Goal: Task Accomplishment & Management: Manage account settings

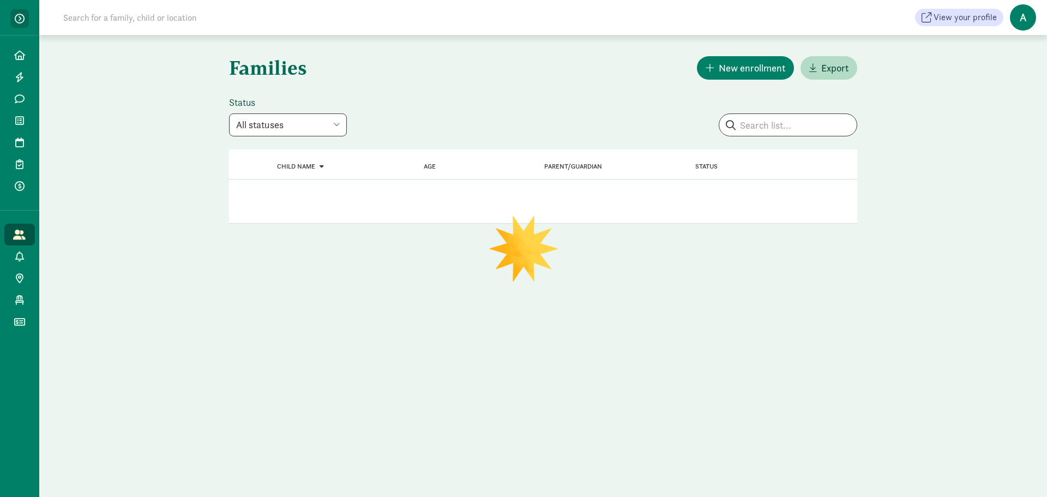
click at [23, 20] on span "button" at bounding box center [20, 19] width 10 height 10
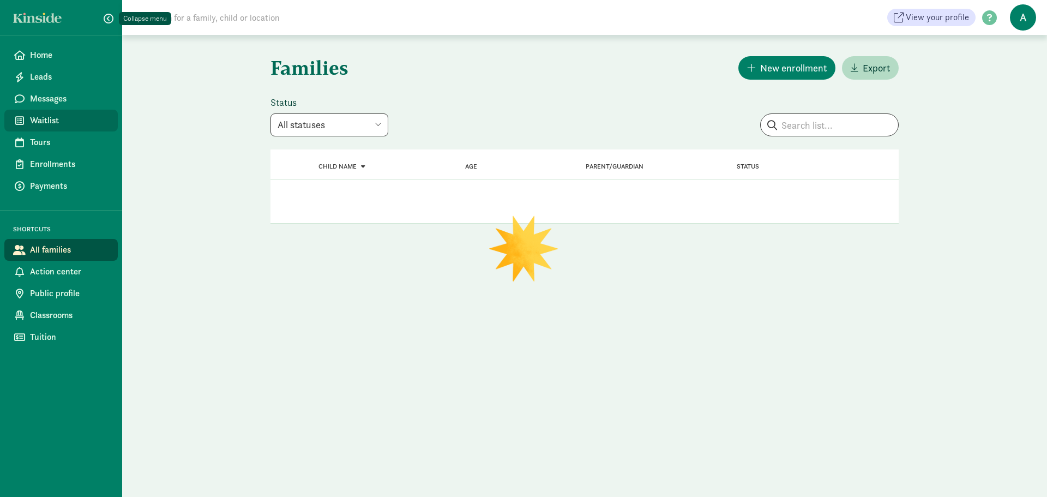
click at [61, 122] on span "Waitlist" at bounding box center [69, 120] width 79 height 13
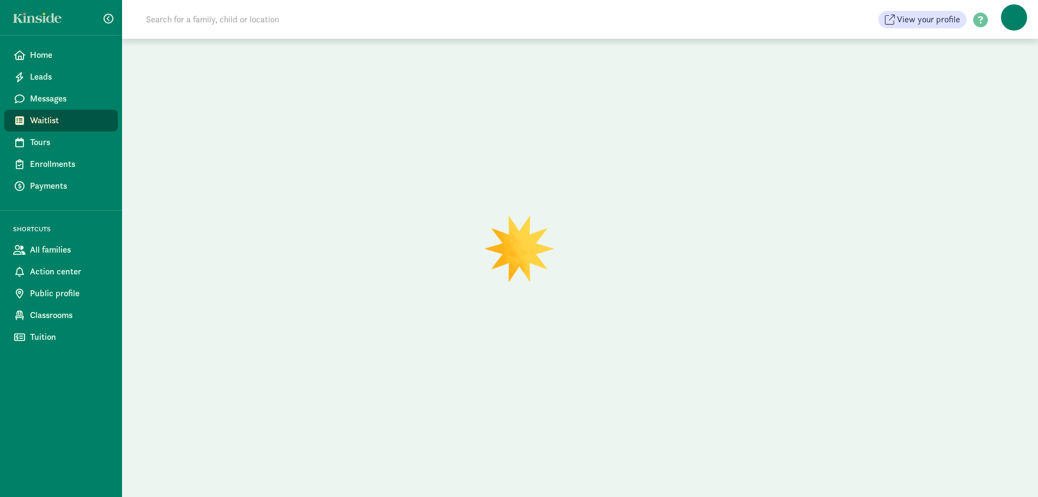
click at [269, 22] on input at bounding box center [293, 20] width 306 height 22
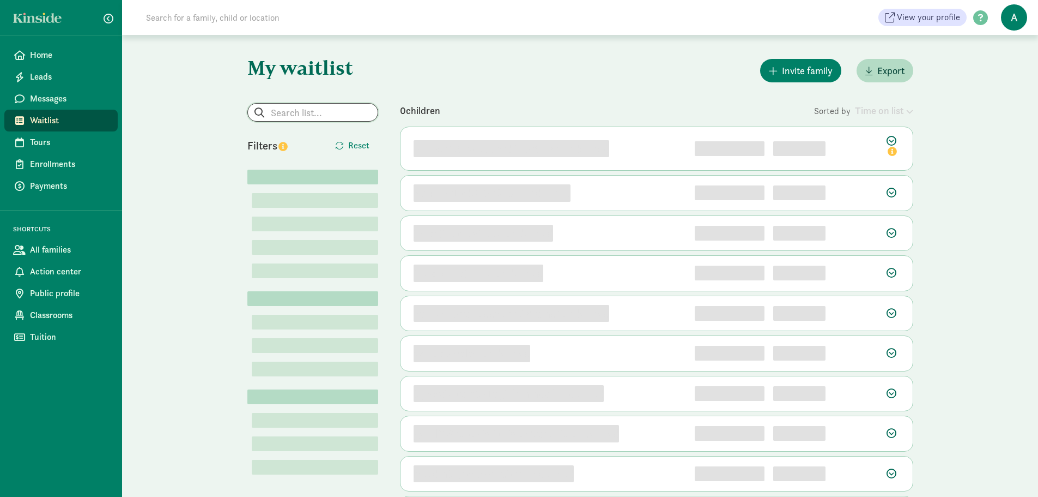
click at [359, 110] on input "search" at bounding box center [313, 112] width 130 height 17
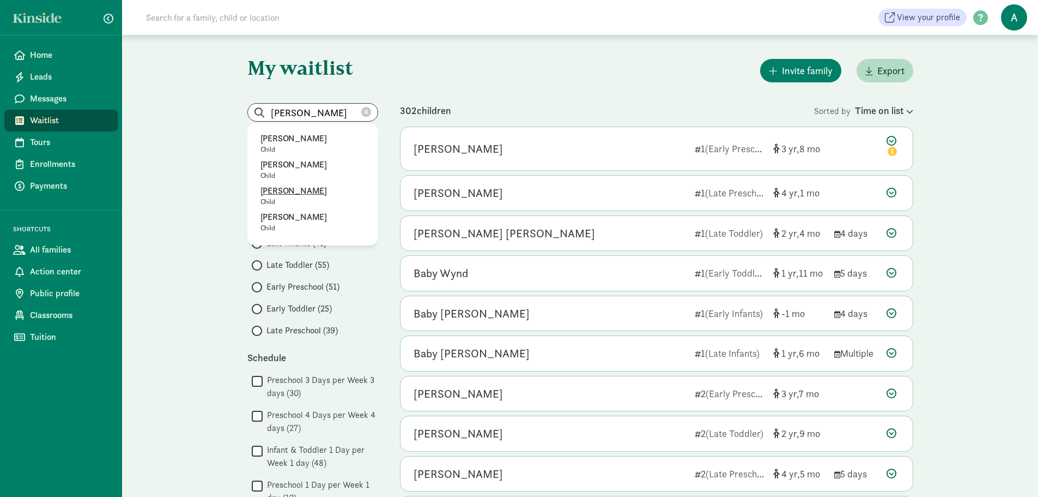
click at [322, 190] on p "[PERSON_NAME]" at bounding box center [313, 190] width 105 height 13
type input "[PERSON_NAME]"
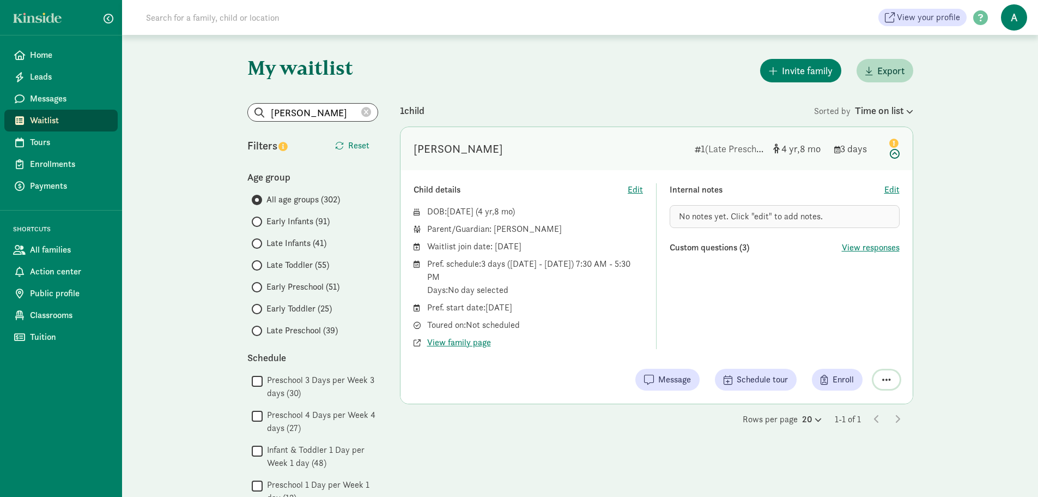
click at [889, 378] on span "button" at bounding box center [887, 379] width 9 height 10
click at [870, 353] on div "Remove from list" at bounding box center [848, 351] width 84 height 13
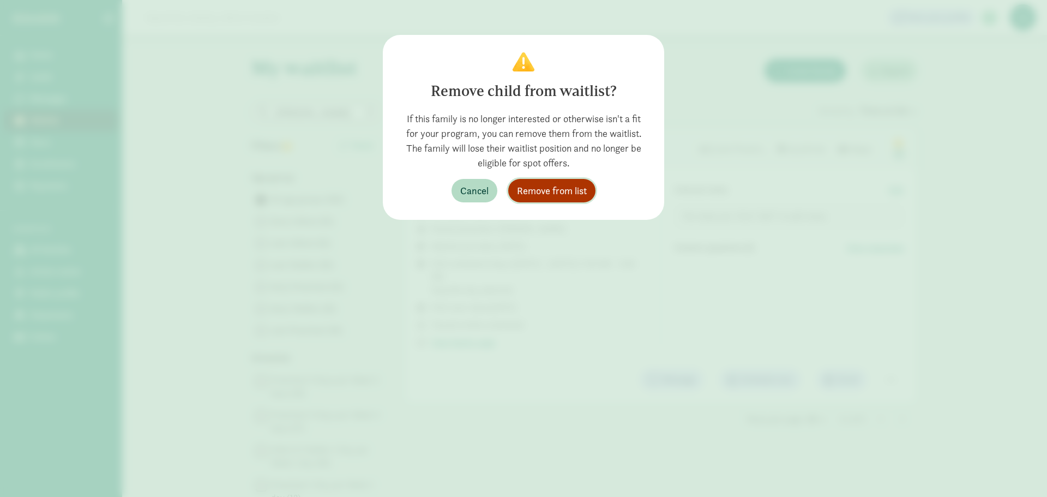
click at [569, 188] on span "Remove from list" at bounding box center [552, 190] width 70 height 15
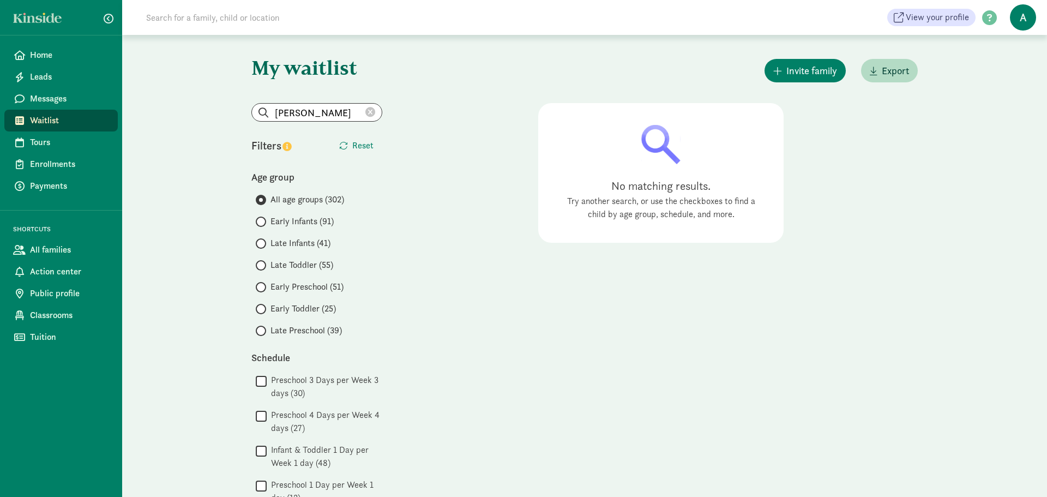
click at [370, 113] on icon at bounding box center [370, 112] width 10 height 10
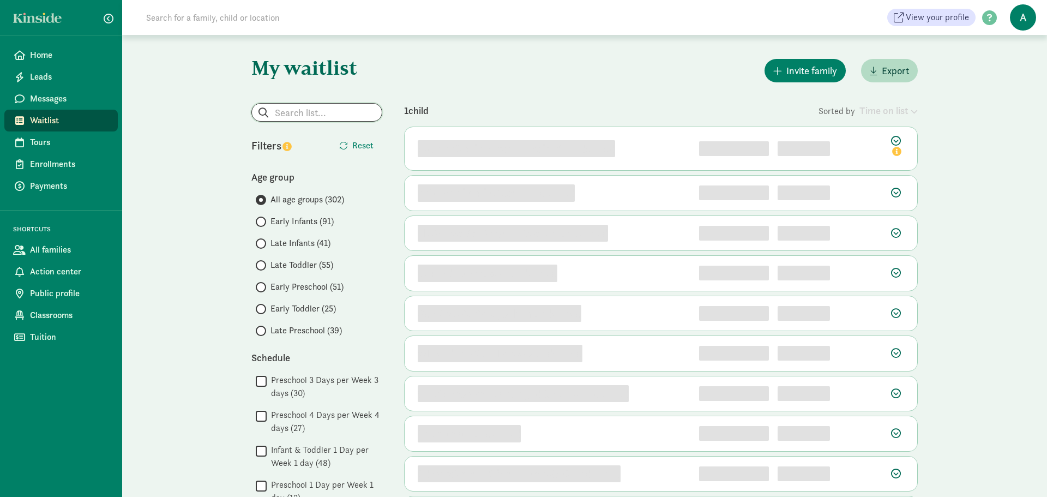
click at [318, 106] on input "search" at bounding box center [317, 112] width 130 height 17
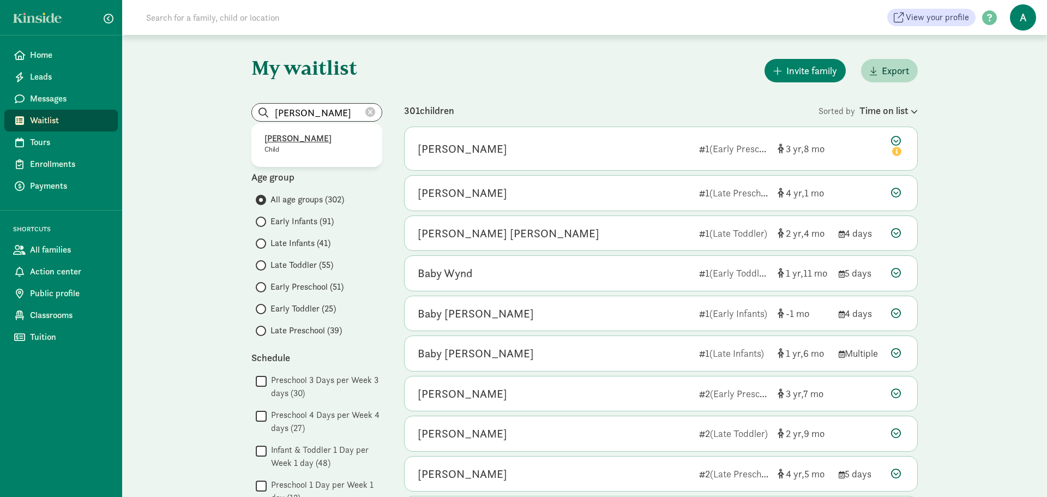
click at [352, 153] on p "Child" at bounding box center [316, 149] width 105 height 9
type input "[PERSON_NAME]"
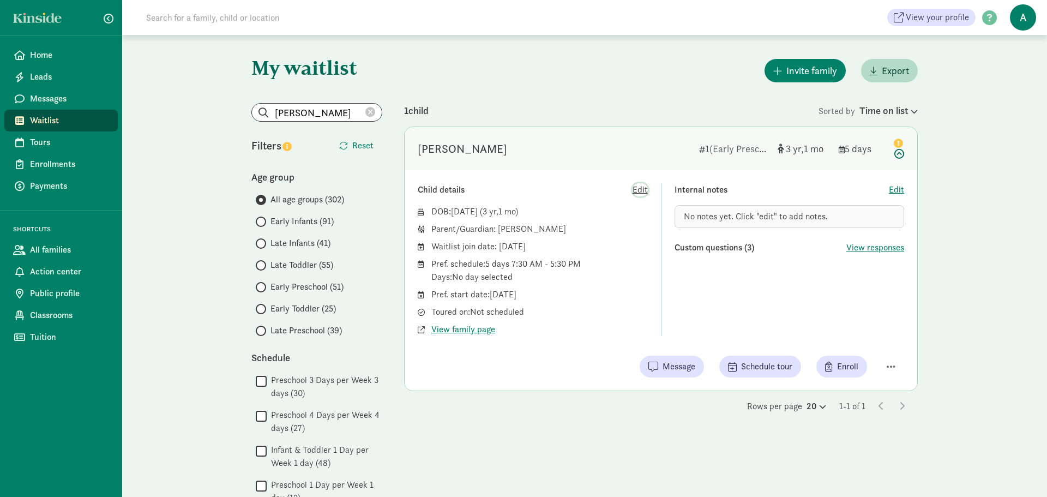
click at [643, 190] on span "Edit" at bounding box center [639, 189] width 15 height 13
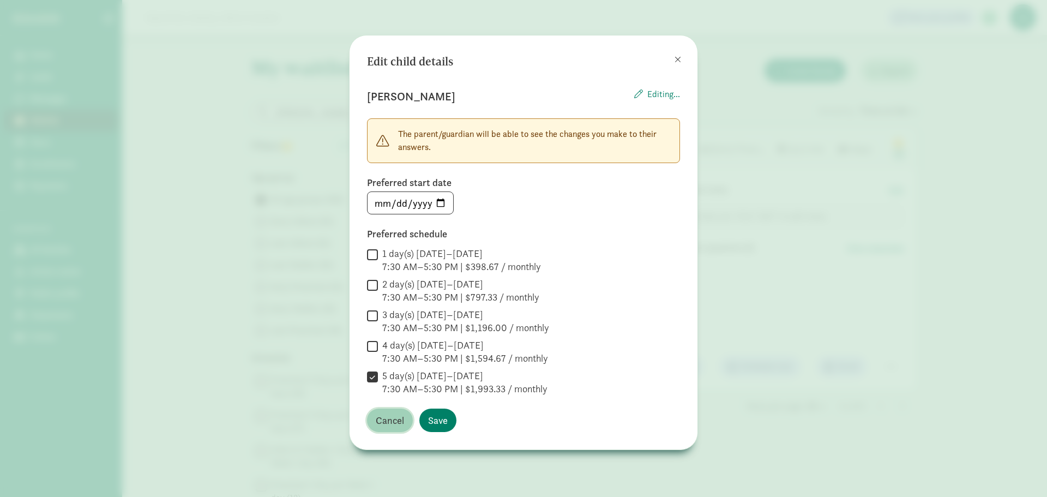
click at [395, 424] on span "Cancel" at bounding box center [390, 420] width 28 height 15
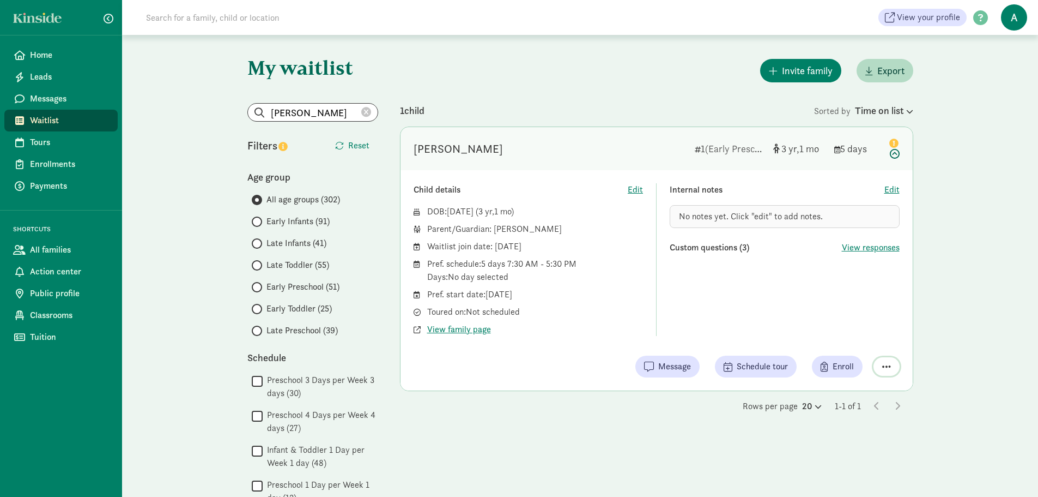
click at [886, 365] on span "button" at bounding box center [887, 366] width 9 height 10
click at [849, 343] on div "Remove from list" at bounding box center [848, 338] width 84 height 13
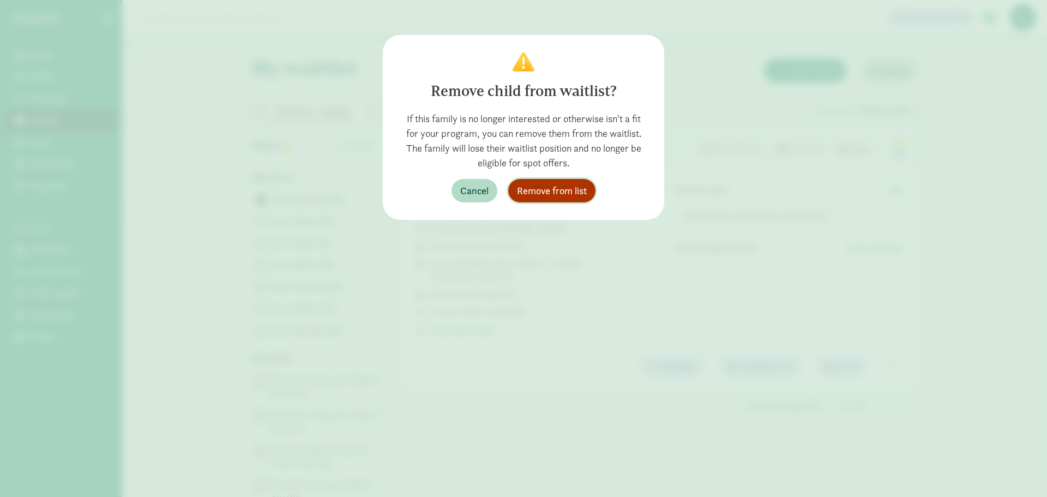
click at [553, 192] on span "Remove from list" at bounding box center [552, 190] width 70 height 15
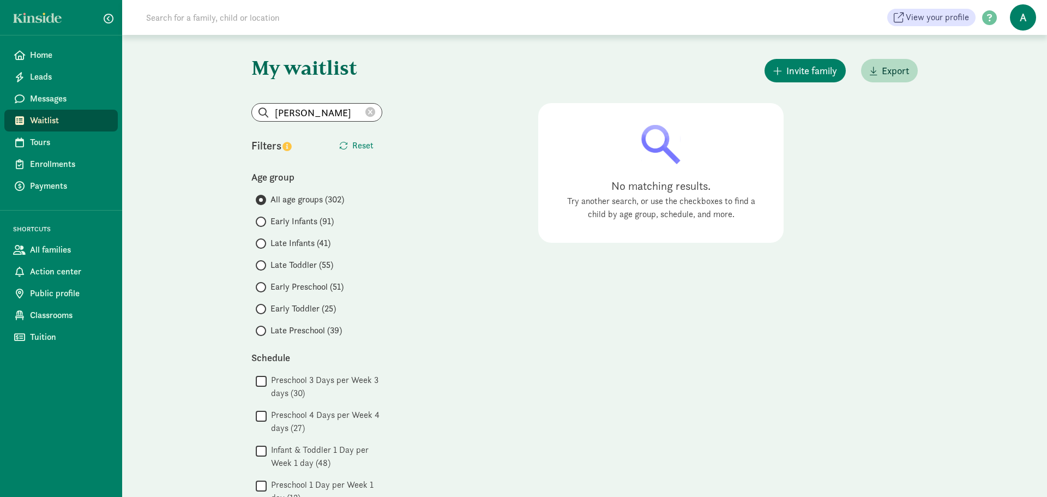
click at [370, 113] on icon at bounding box center [370, 112] width 10 height 10
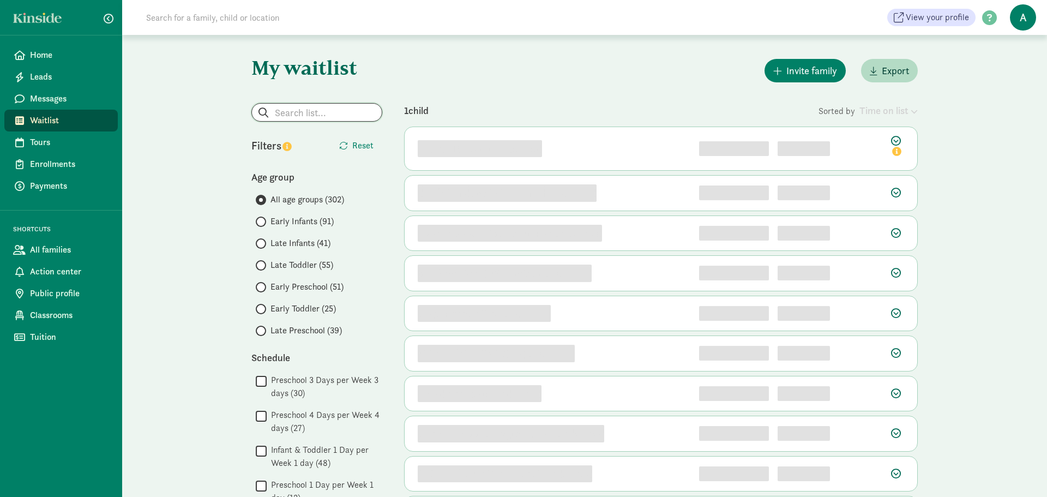
click at [331, 117] on input "search" at bounding box center [317, 112] width 130 height 17
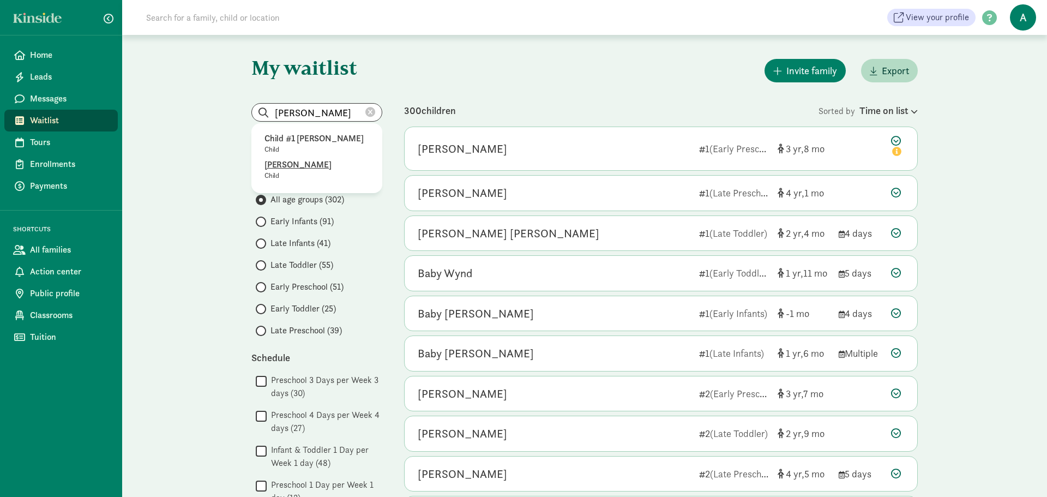
click at [324, 170] on p "[PERSON_NAME]" at bounding box center [316, 164] width 105 height 13
type input "[PERSON_NAME]"
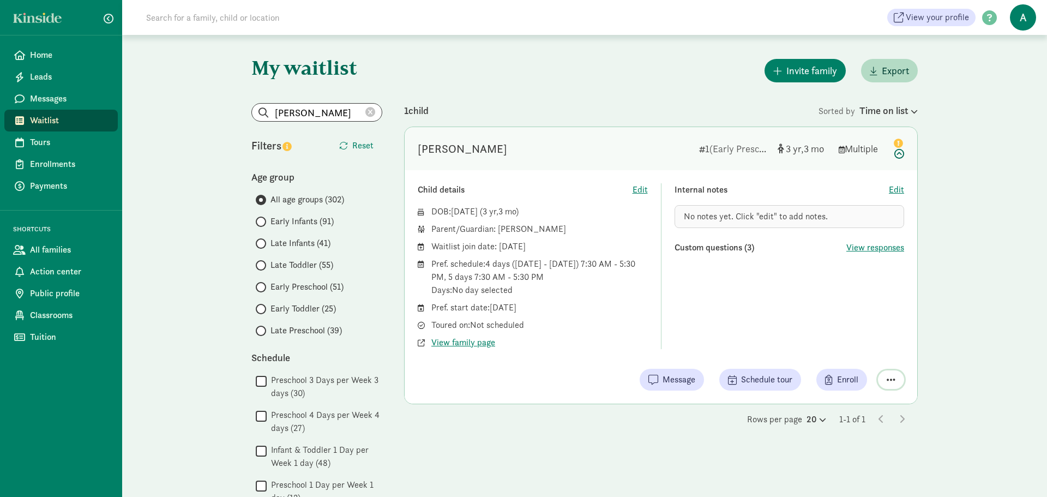
click at [890, 374] on span "button" at bounding box center [890, 379] width 9 height 10
click at [834, 349] on div "Remove from list" at bounding box center [852, 351] width 84 height 13
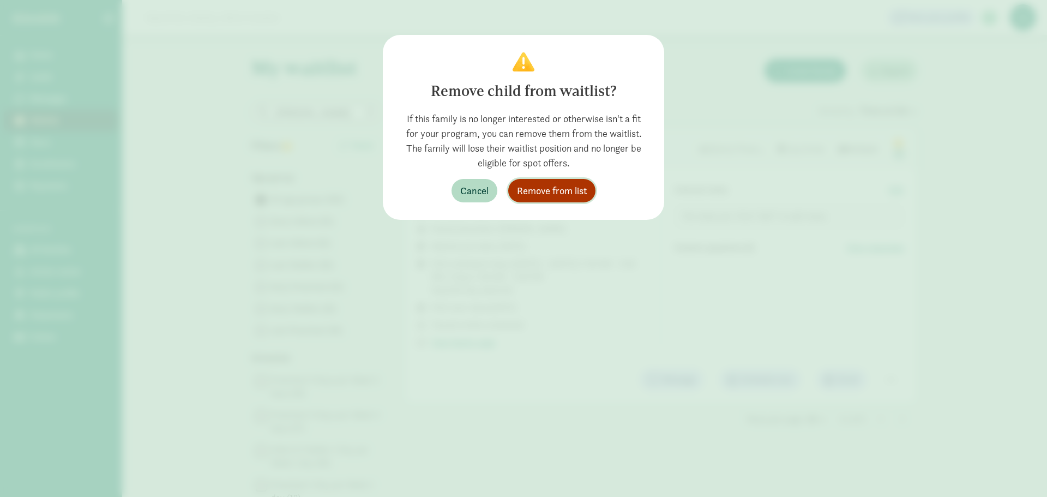
click at [566, 194] on span "Remove from list" at bounding box center [552, 190] width 70 height 15
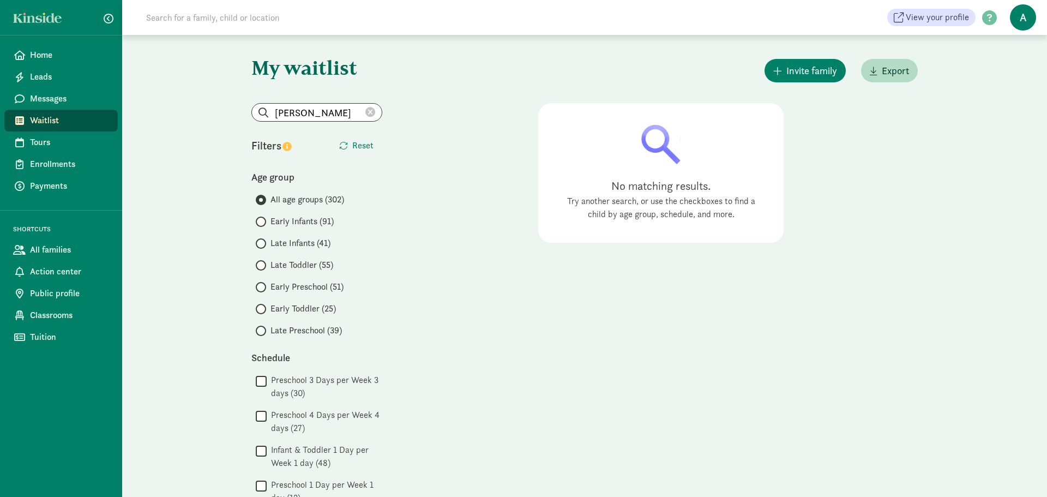
click at [367, 113] on icon at bounding box center [370, 112] width 10 height 10
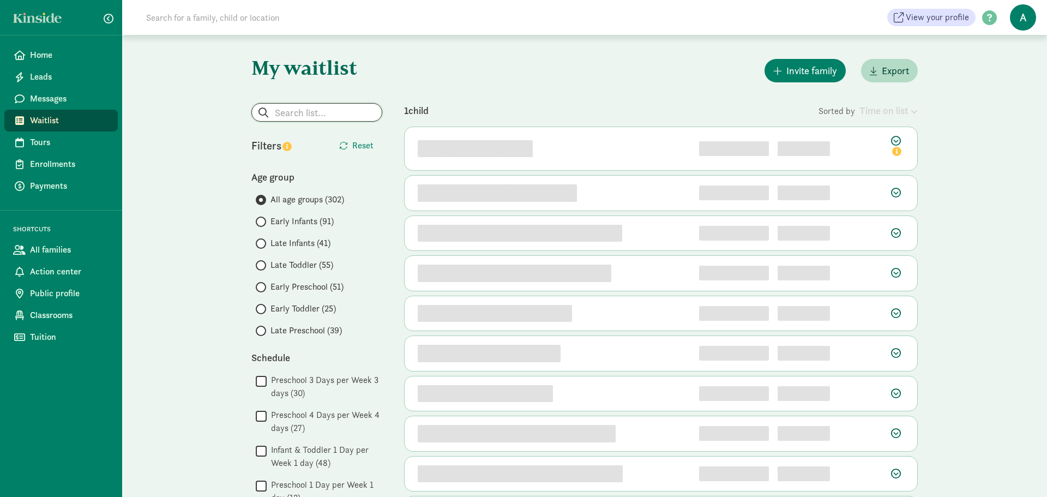
click at [351, 112] on input "search" at bounding box center [317, 112] width 130 height 17
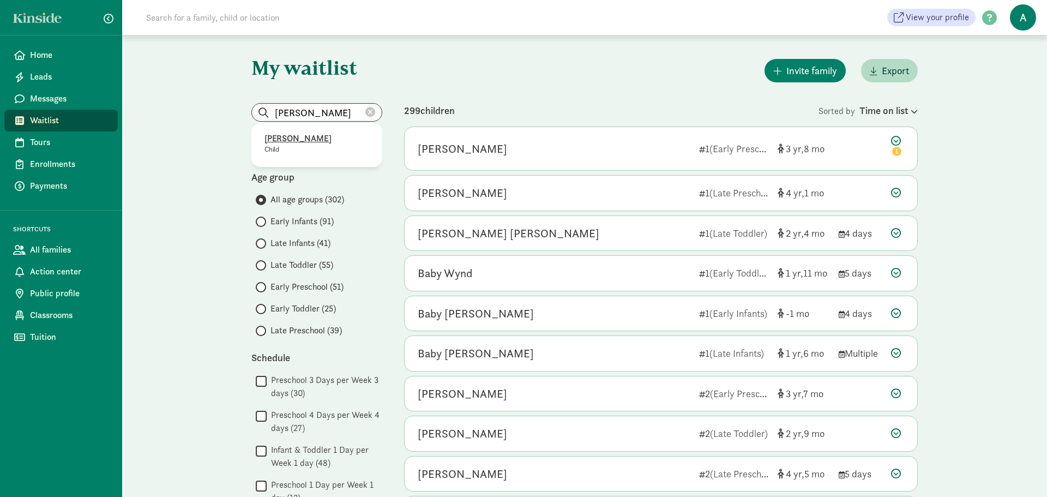
click at [330, 142] on p "[PERSON_NAME]" at bounding box center [316, 138] width 105 height 13
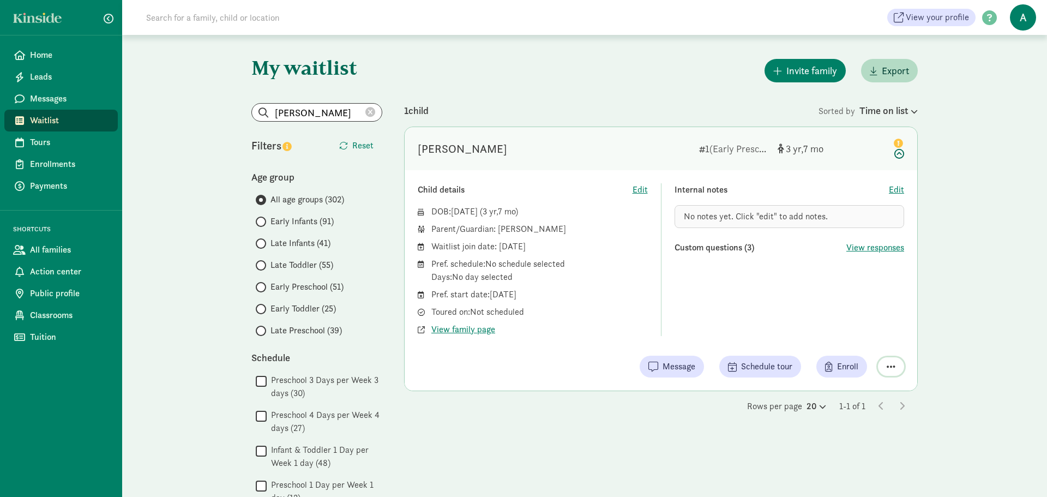
click at [895, 370] on button "button" at bounding box center [891, 366] width 26 height 19
click at [880, 335] on div "Remove from list" at bounding box center [852, 338] width 84 height 13
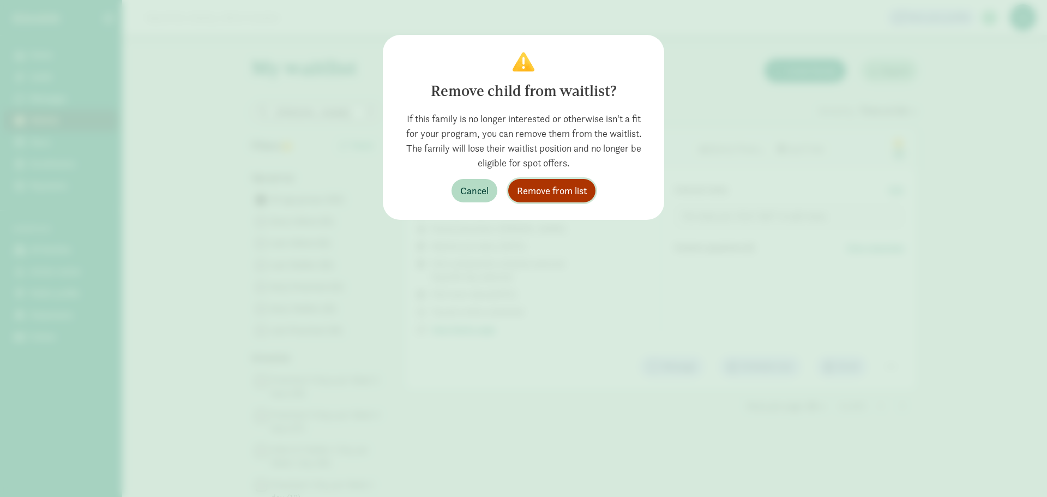
click at [573, 198] on button "Remove from list" at bounding box center [551, 190] width 87 height 23
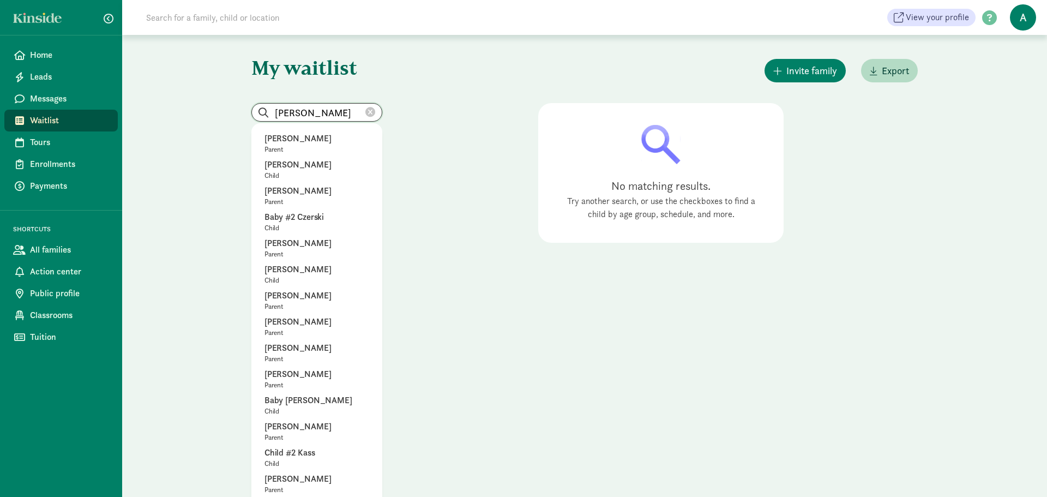
click at [374, 106] on input "[PERSON_NAME]" at bounding box center [317, 112] width 130 height 17
click at [365, 111] on input "[PERSON_NAME]" at bounding box center [317, 112] width 130 height 17
click at [353, 112] on input "[PERSON_NAME]" at bounding box center [317, 112] width 130 height 17
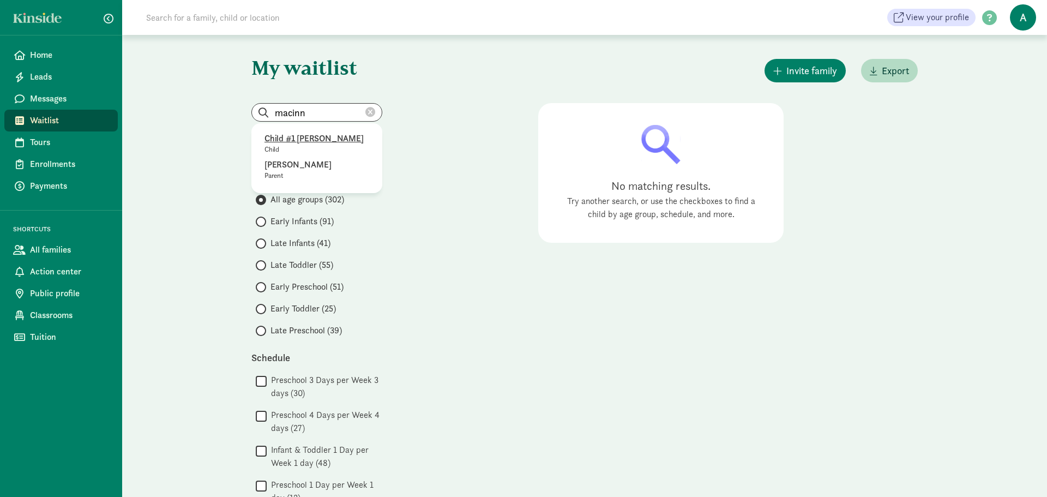
click at [337, 144] on p "Child #1 [PERSON_NAME]" at bounding box center [316, 138] width 105 height 13
type input "Child #1 [PERSON_NAME]"
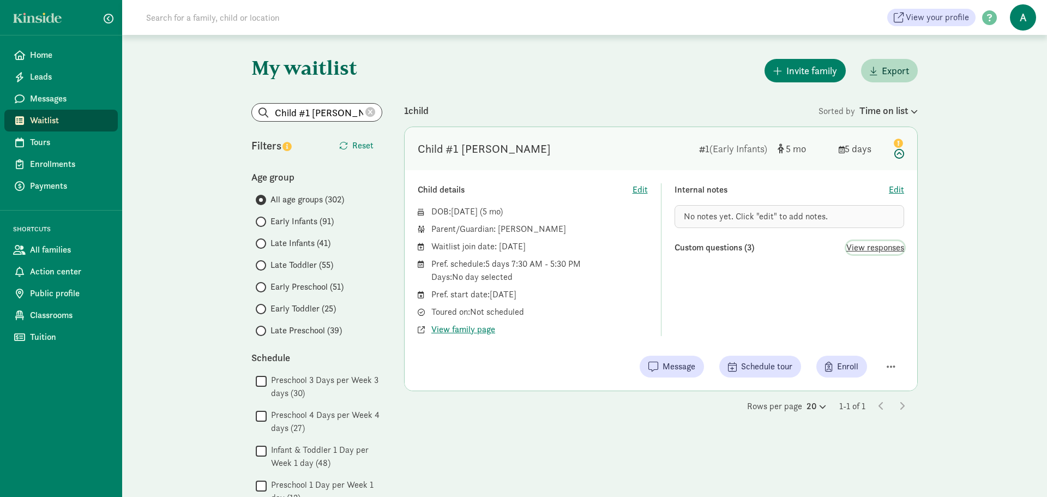
click at [877, 244] on span "View responses" at bounding box center [875, 247] width 58 height 13
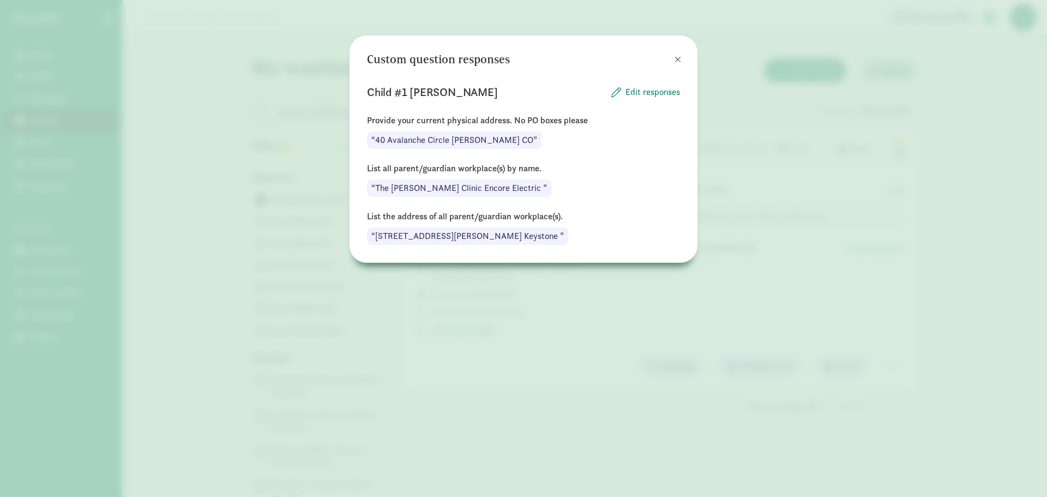
click at [583, 319] on div "Custom question responses Child #1 [PERSON_NAME] Edit responses Provide your cu…" at bounding box center [523, 248] width 1047 height 497
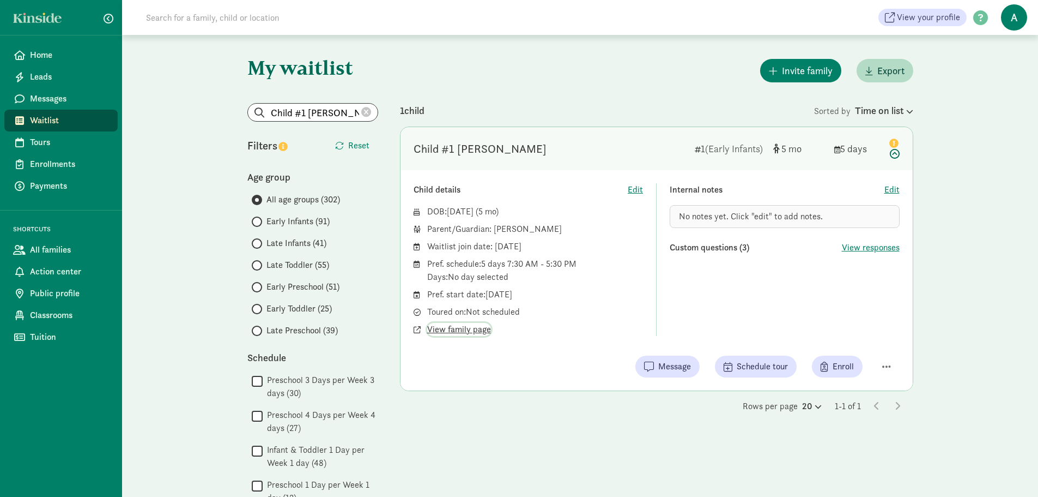
click at [464, 328] on span "View family page" at bounding box center [459, 329] width 64 height 13
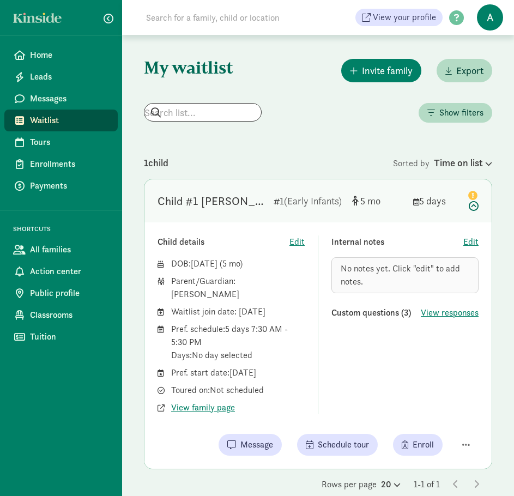
click at [256, 74] on h1 "My waitlist" at bounding box center [209, 68] width 131 height 22
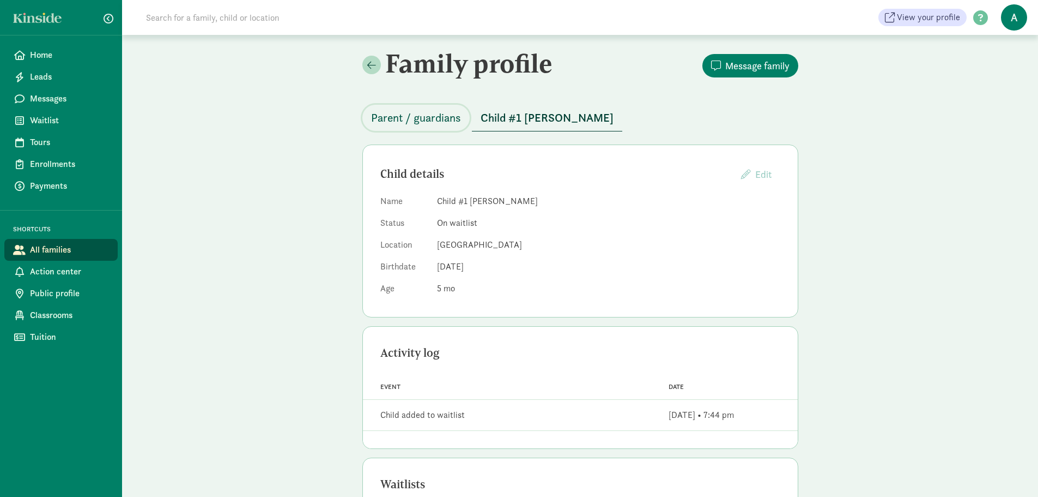
click at [435, 128] on button "Parent / guardians" at bounding box center [416, 118] width 107 height 26
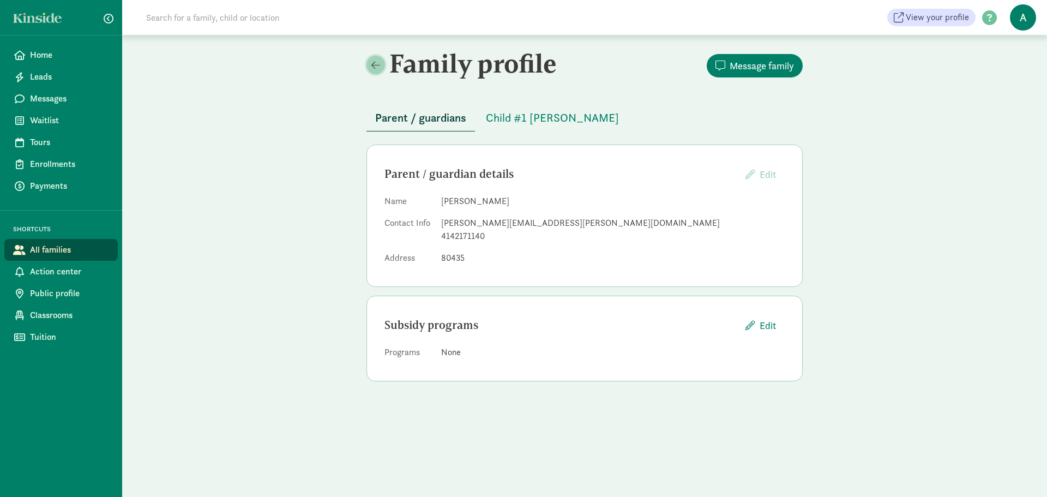
click at [369, 65] on link at bounding box center [375, 65] width 19 height 19
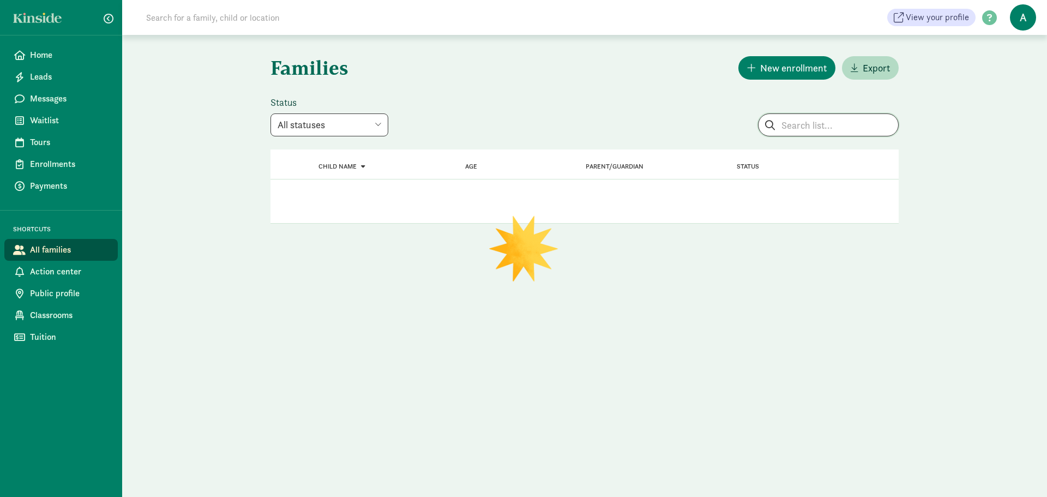
click at [802, 129] on input "search" at bounding box center [828, 125] width 140 height 22
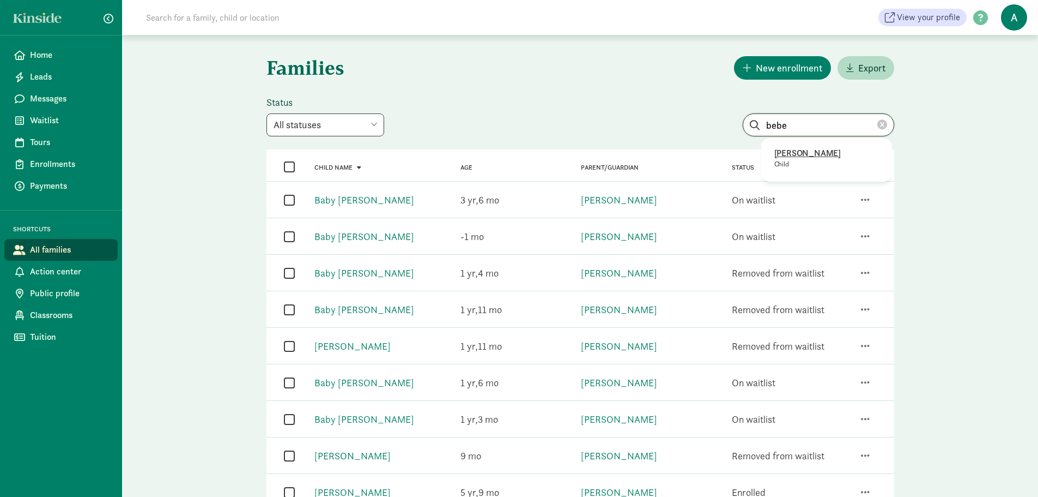
type input "bebe"
click at [815, 155] on p "[PERSON_NAME]" at bounding box center [827, 153] width 105 height 13
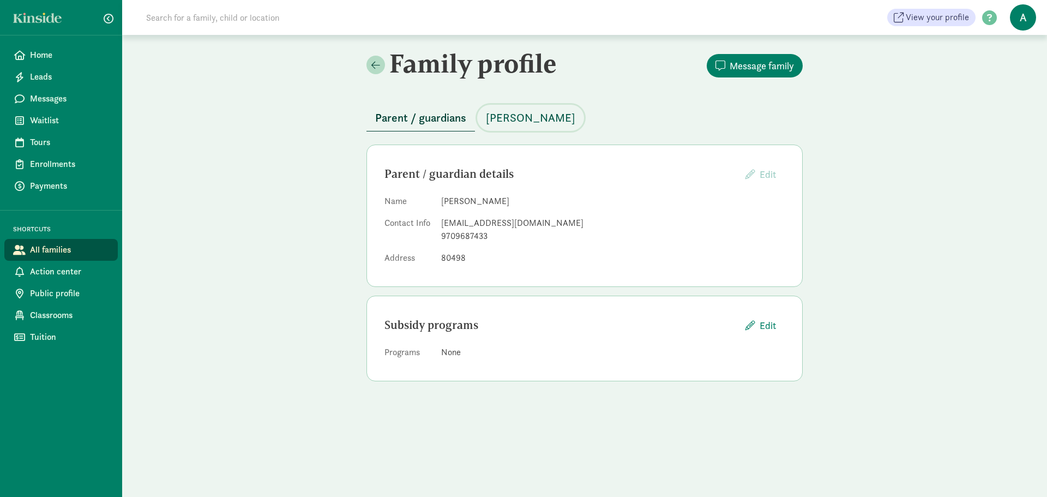
click at [512, 118] on span "[PERSON_NAME]" at bounding box center [530, 117] width 89 height 17
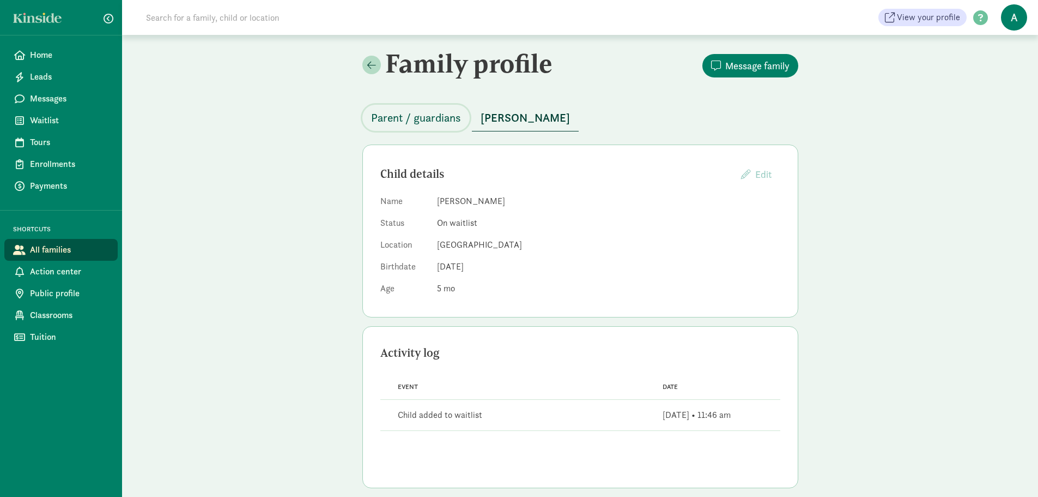
click at [435, 113] on span "Parent / guardians" at bounding box center [416, 117] width 90 height 17
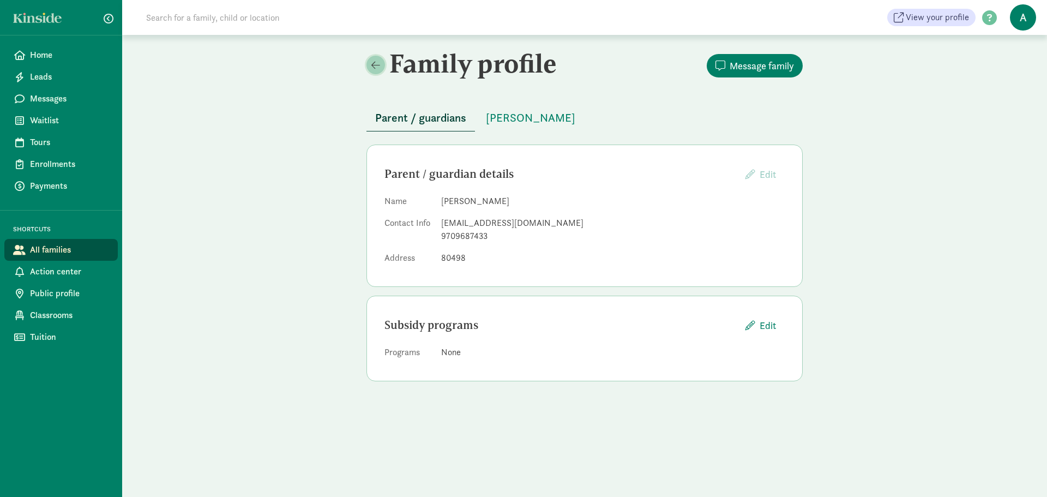
click at [371, 65] on span at bounding box center [375, 65] width 9 height 10
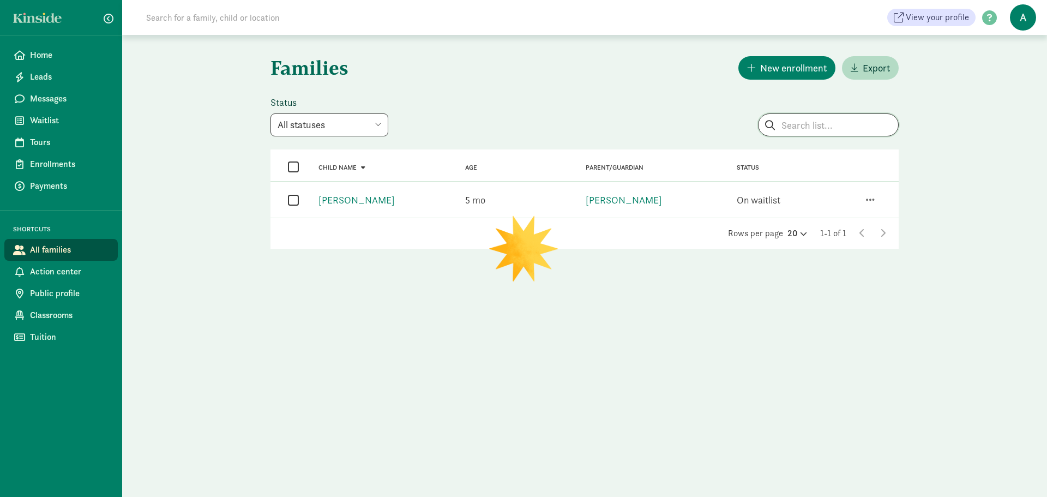
click at [794, 118] on input "search" at bounding box center [828, 125] width 140 height 22
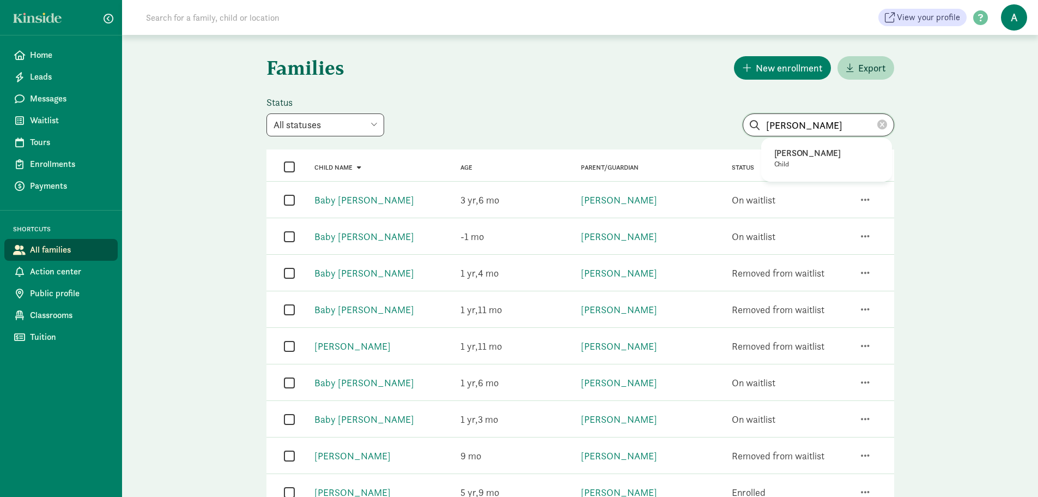
type input "barrios"
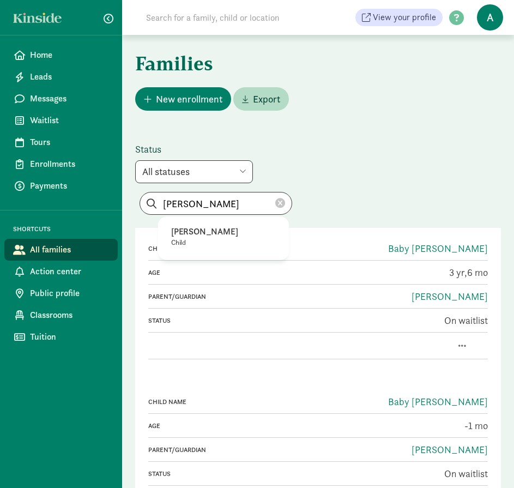
click at [285, 198] on icon at bounding box center [280, 203] width 10 height 10
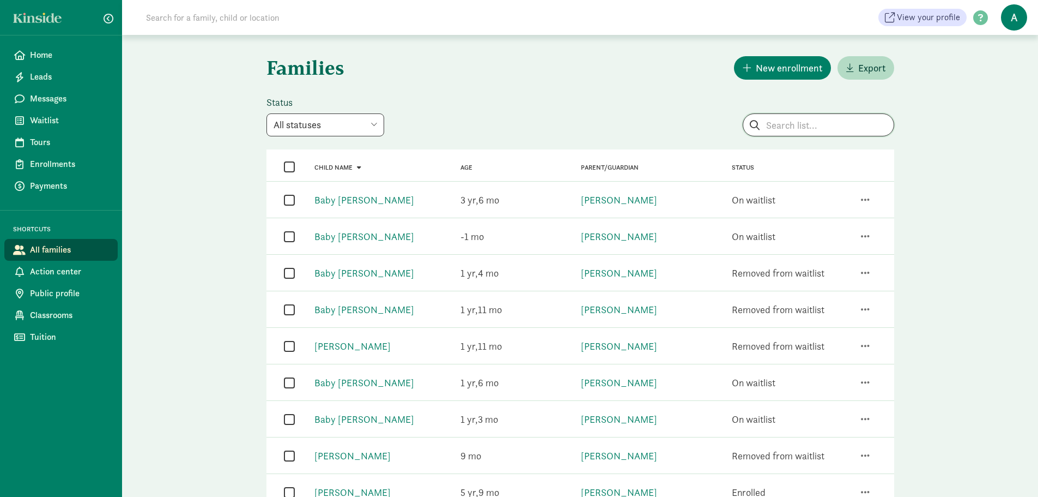
click at [826, 119] on input "search" at bounding box center [819, 125] width 150 height 22
type input "lonnie"
click at [829, 165] on p "Child" at bounding box center [827, 164] width 105 height 9
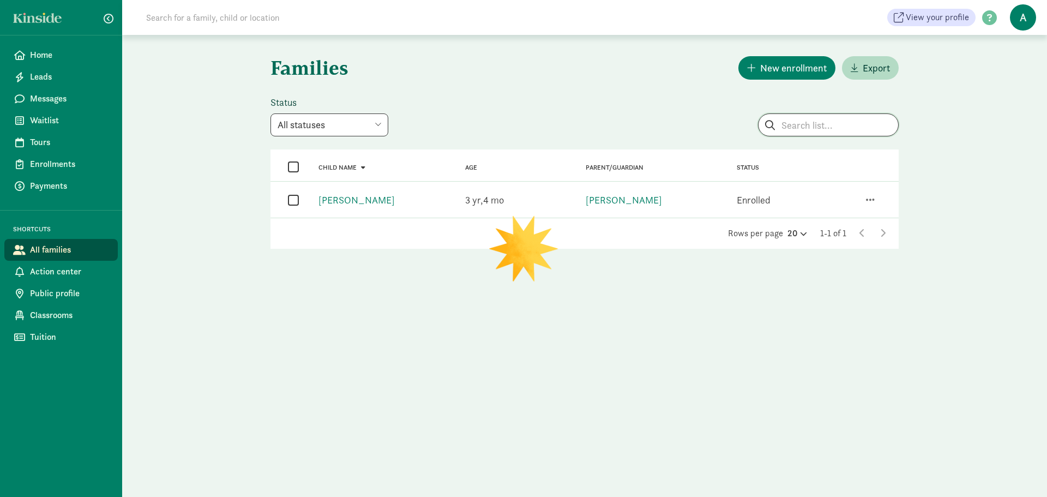
click at [833, 125] on input "search" at bounding box center [828, 125] width 140 height 22
click at [382, 201] on link "Lonnie Stangroom" at bounding box center [356, 200] width 76 height 13
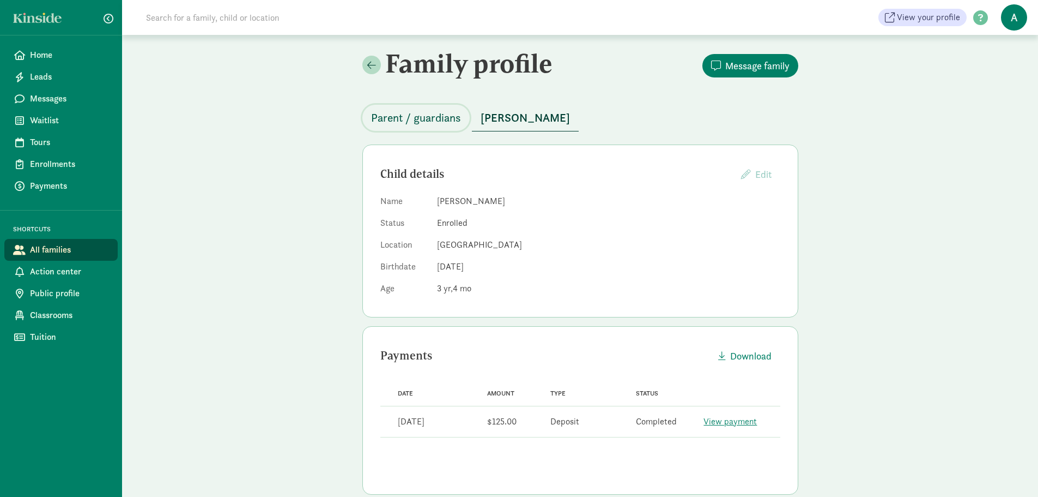
click at [436, 126] on span "Parent / guardians" at bounding box center [416, 117] width 90 height 17
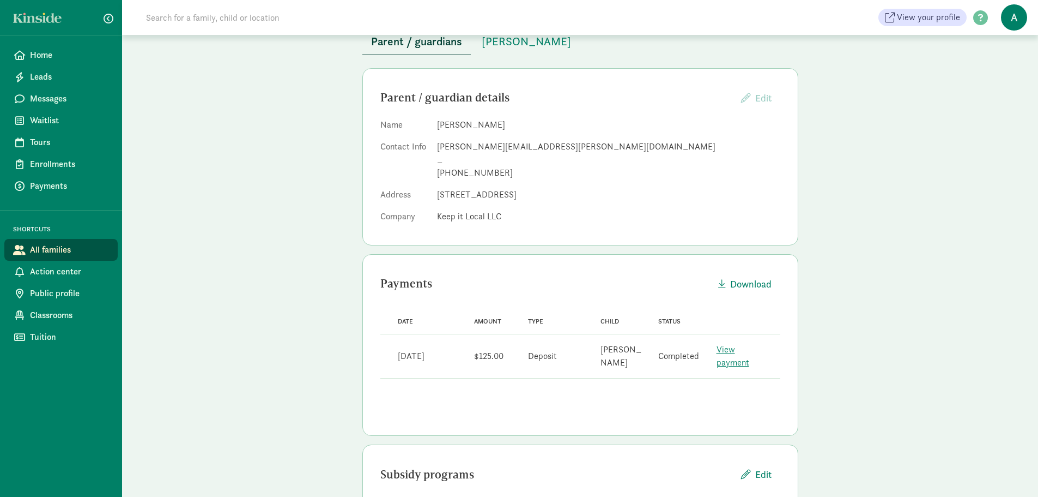
scroll to position [77, 0]
click at [479, 172] on div "+19378231534" at bounding box center [608, 172] width 343 height 13
click at [476, 174] on div "+19378231534" at bounding box center [608, 172] width 343 height 13
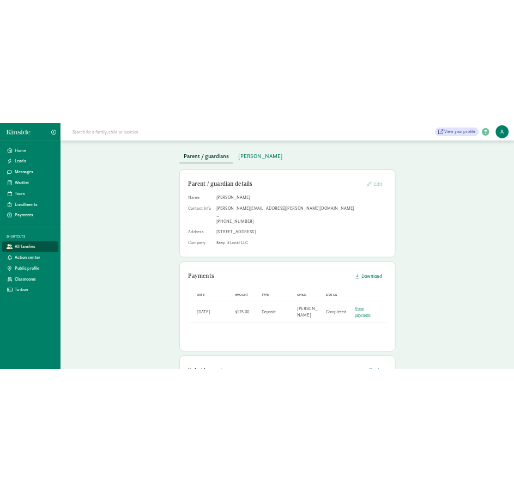
scroll to position [76, 0]
